Goal: Find specific page/section: Find specific page/section

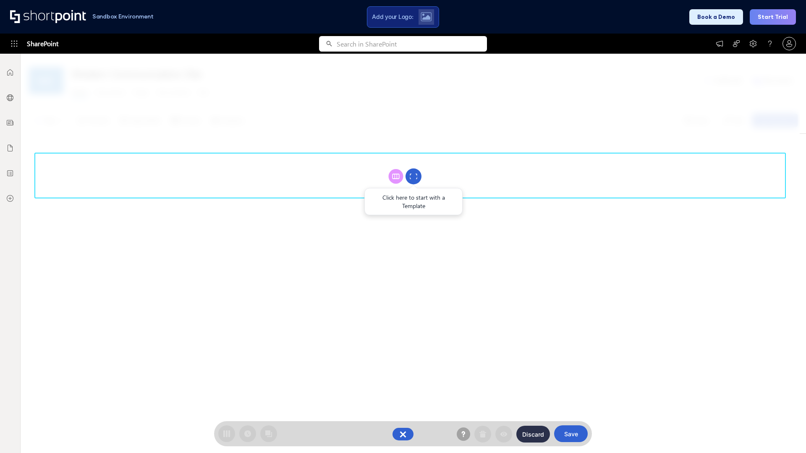
click at [413, 176] on circle at bounding box center [413, 177] width 16 height 16
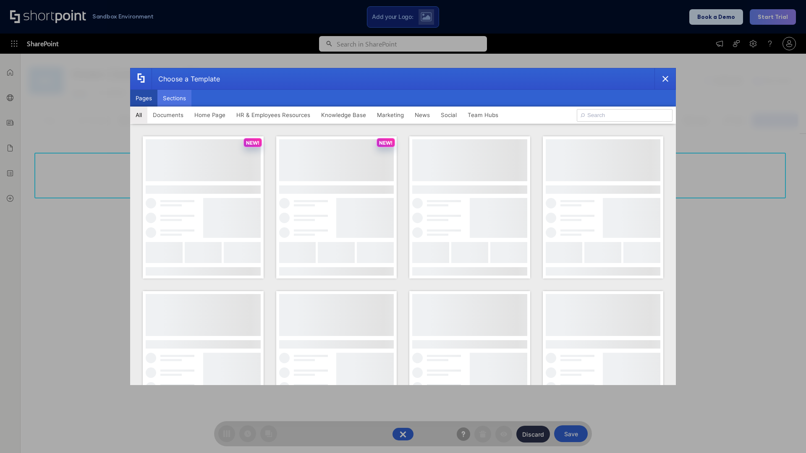
click at [174, 98] on button "Sections" at bounding box center [174, 98] width 34 height 17
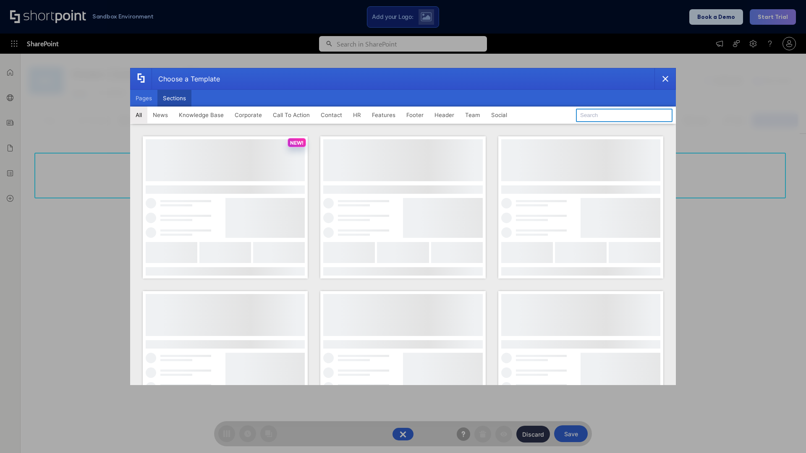
type input "Knowledge Base 4"
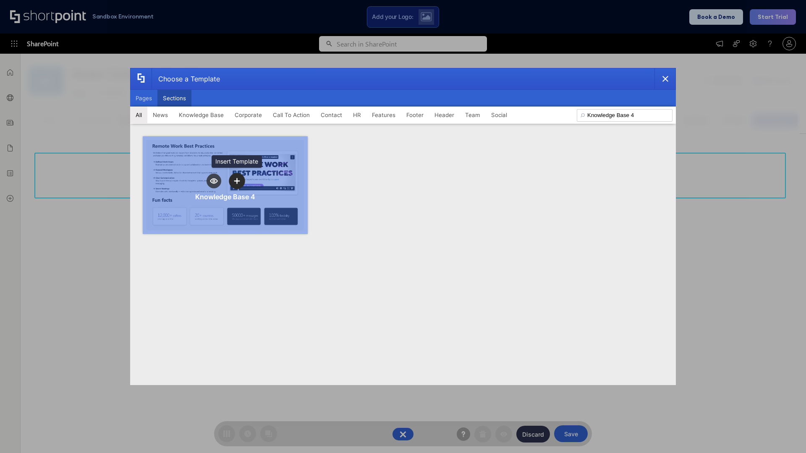
click at [237, 181] on icon "template selector" at bounding box center [237, 181] width 6 height 6
